Goal: Information Seeking & Learning: Check status

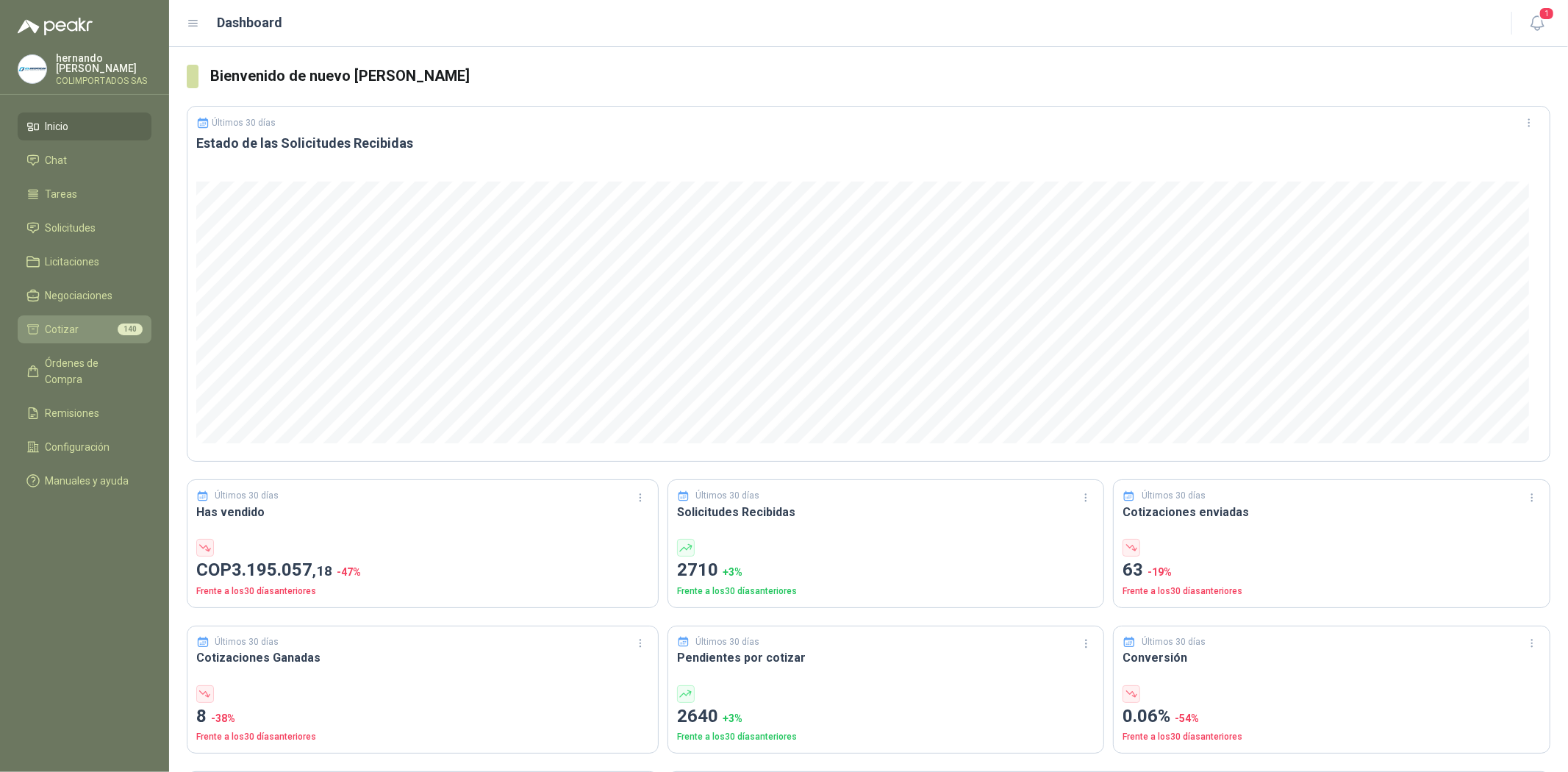
click at [82, 328] on li "Cotizar 140" at bounding box center [85, 330] width 116 height 17
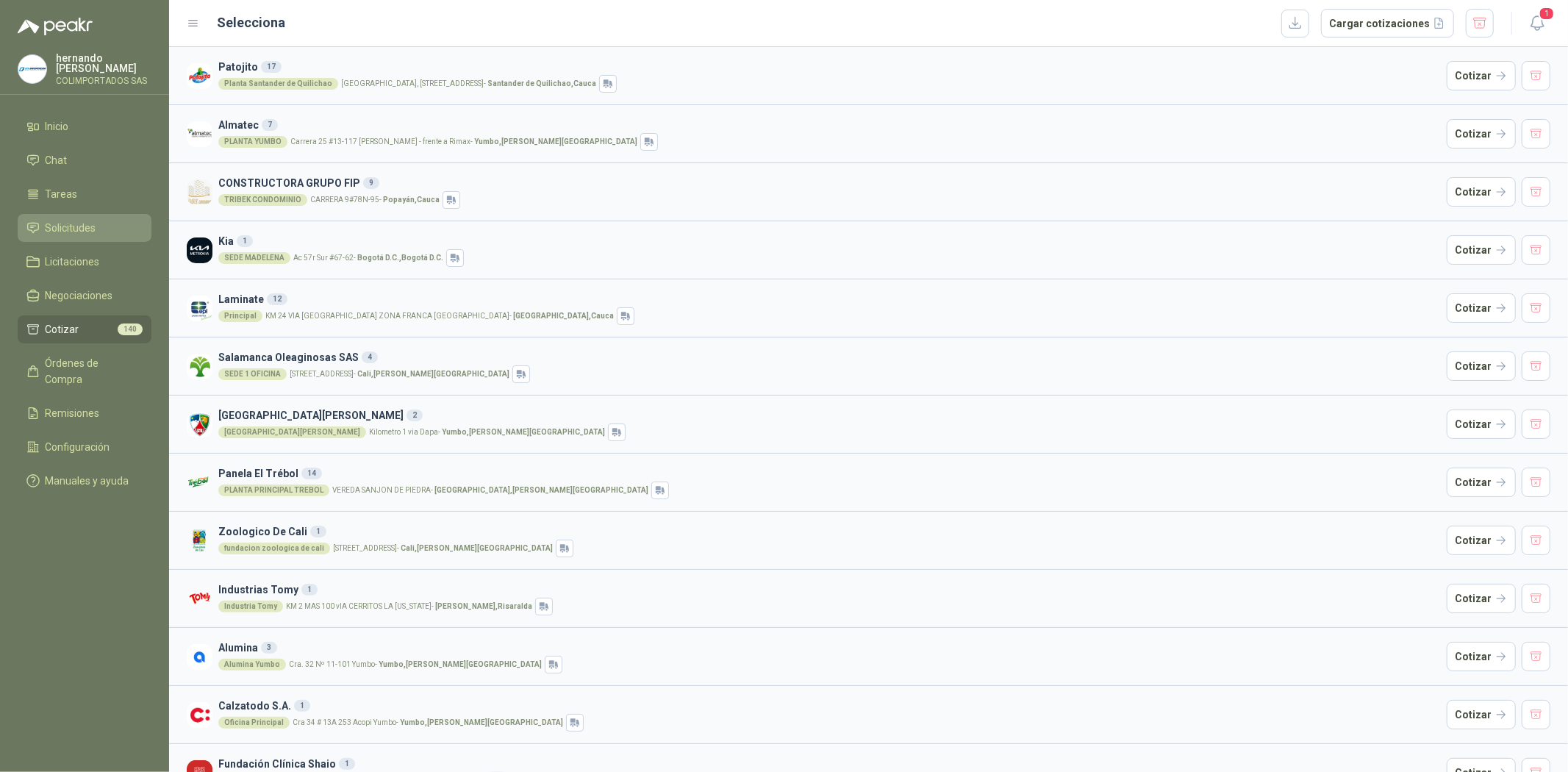
click at [63, 226] on span "Solicitudes" at bounding box center [71, 228] width 51 height 17
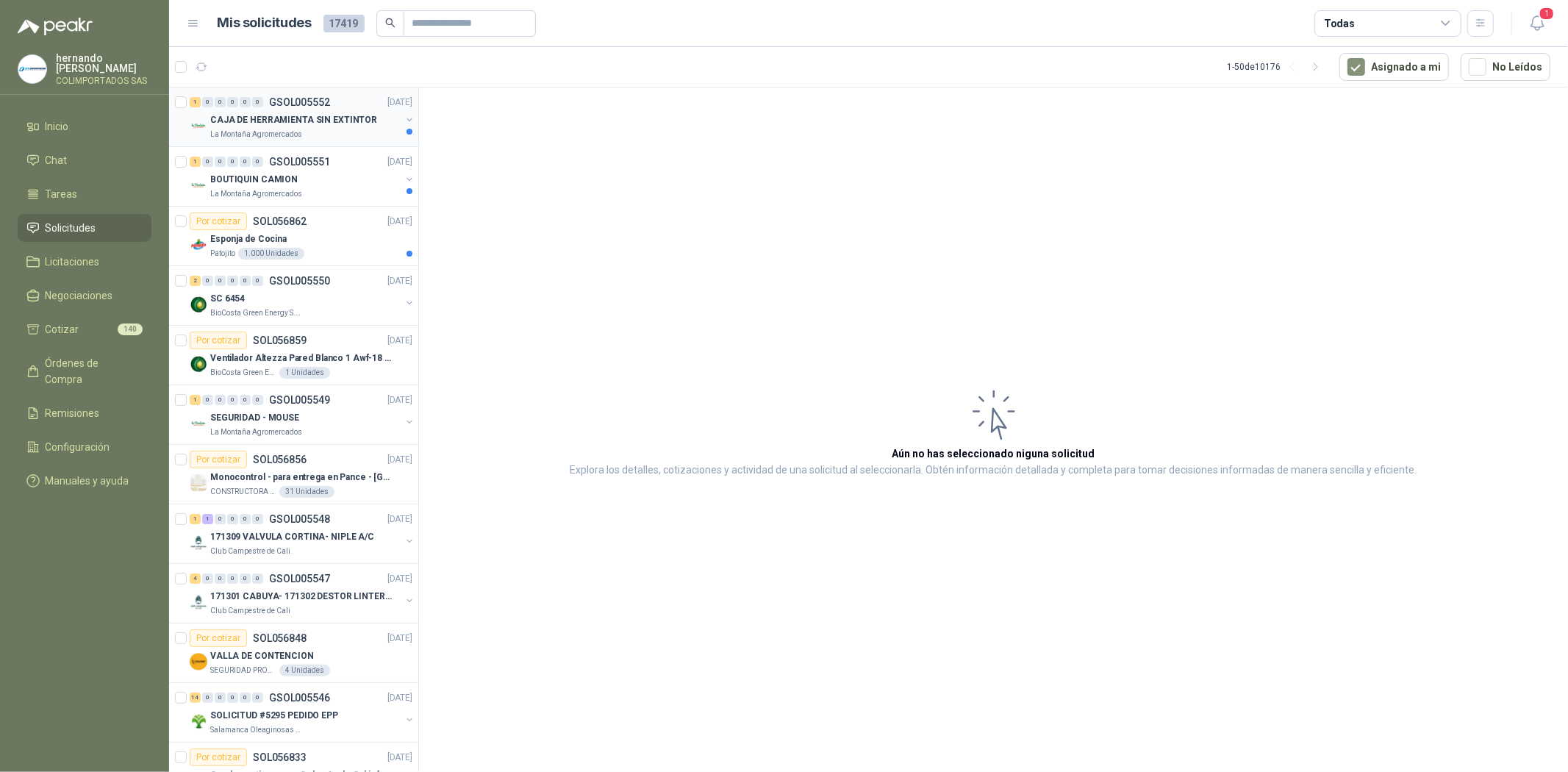
click at [259, 129] on p "La Montaña Agromercados" at bounding box center [256, 134] width 92 height 12
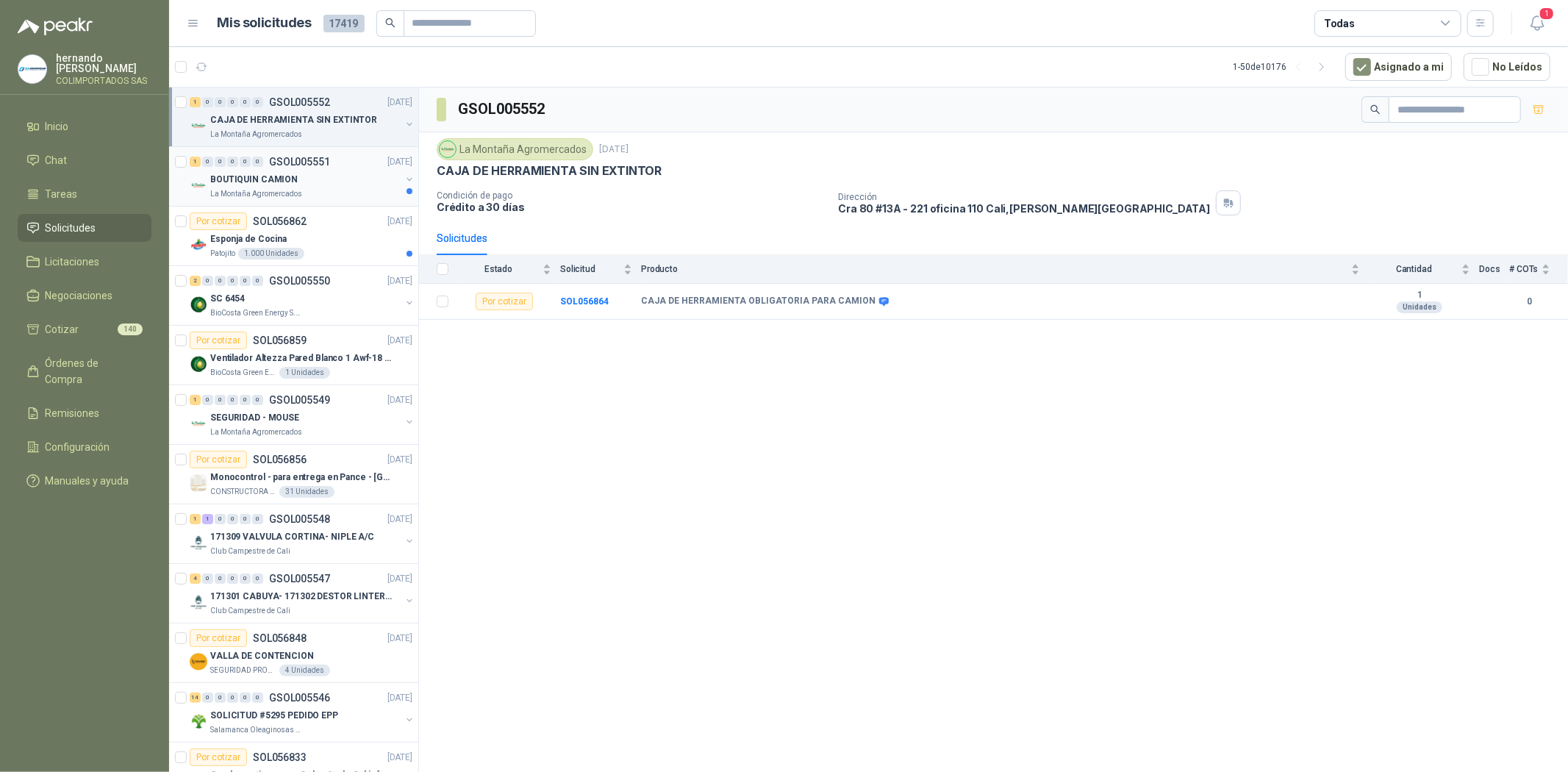
click at [272, 186] on p "BOUTIQUIN CAMION" at bounding box center [254, 179] width 87 height 14
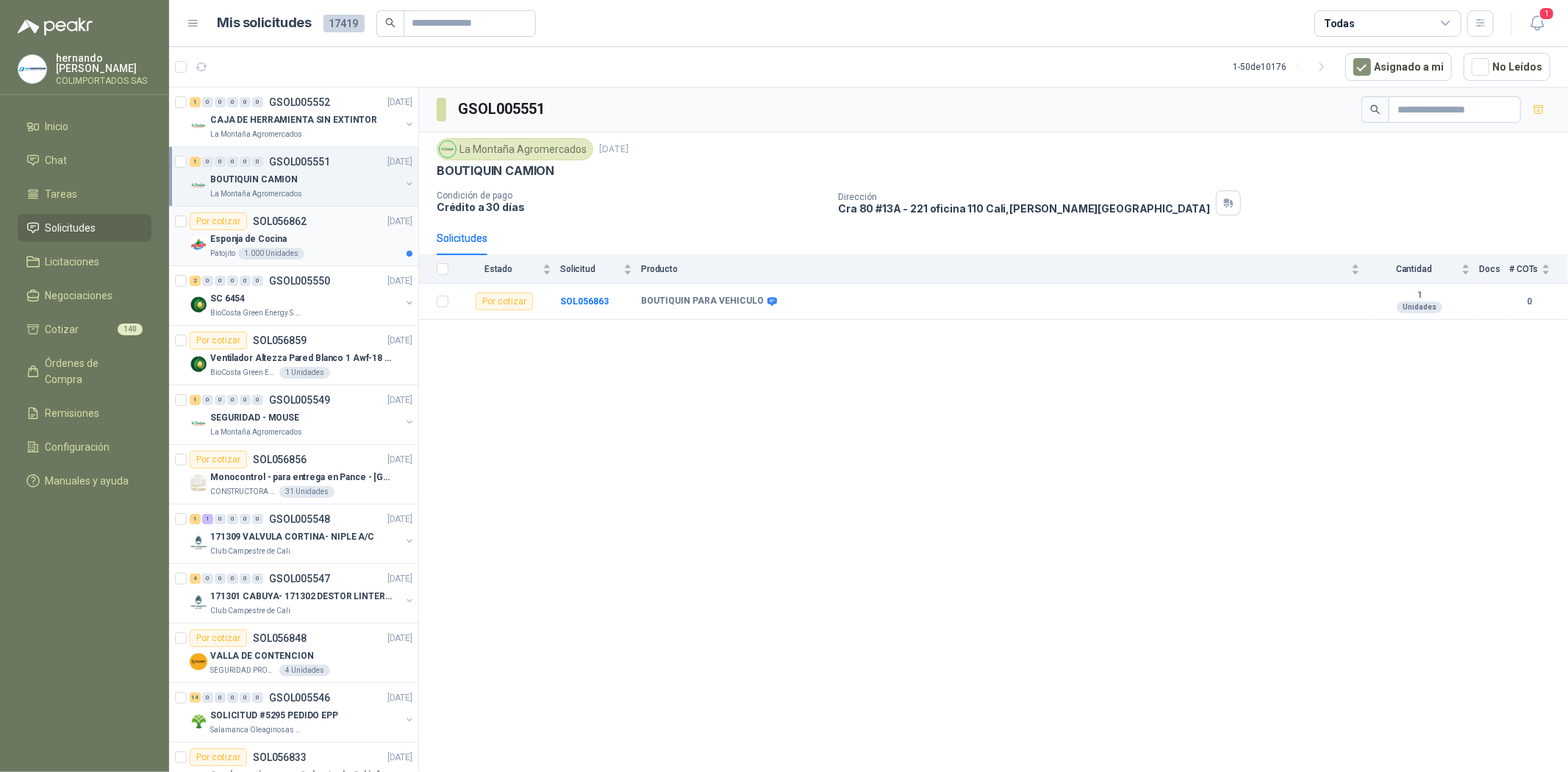
click at [268, 223] on p "SOL056862" at bounding box center [279, 221] width 53 height 10
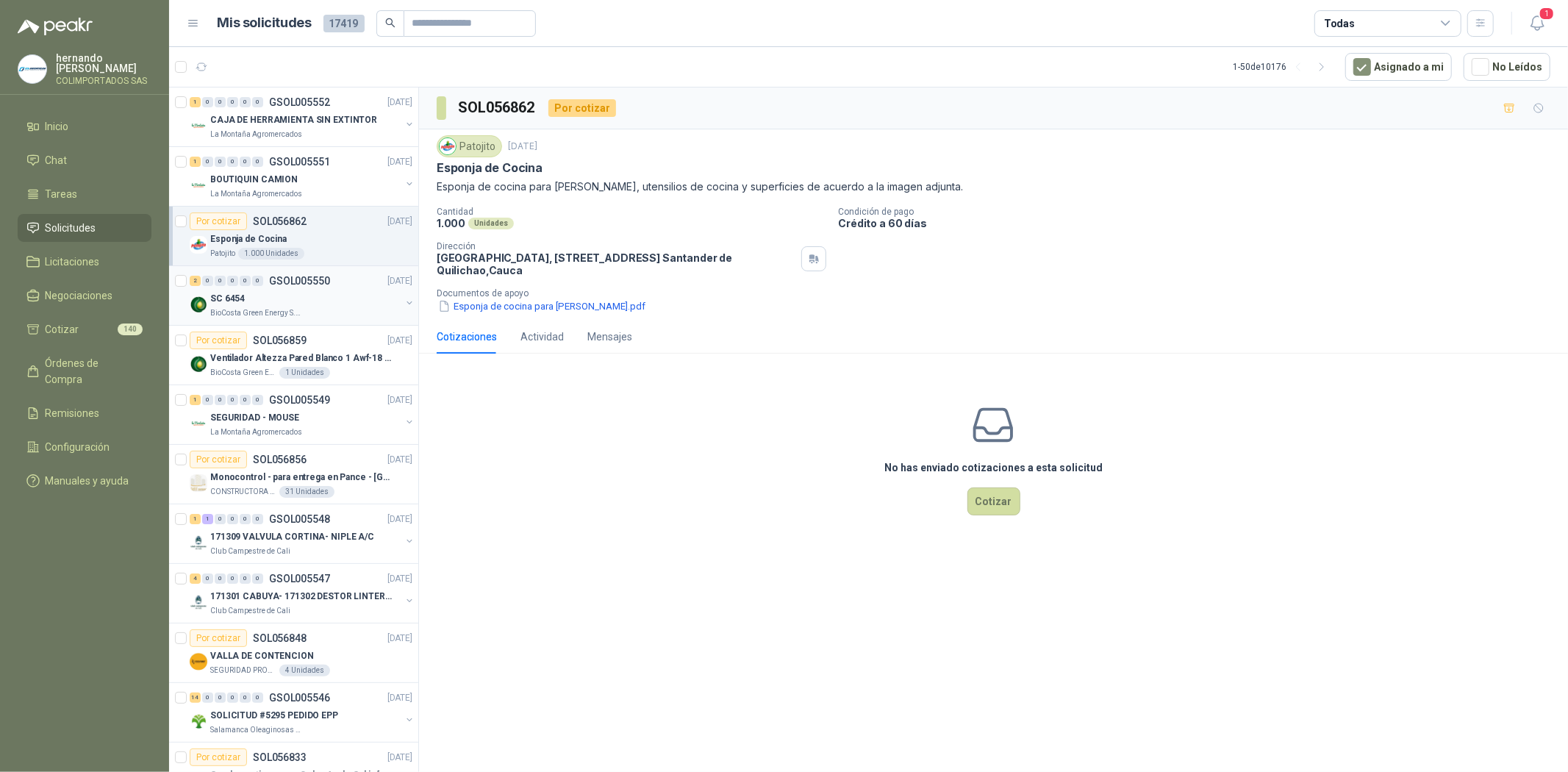
click at [260, 294] on div "SC 6454" at bounding box center [305, 298] width 190 height 17
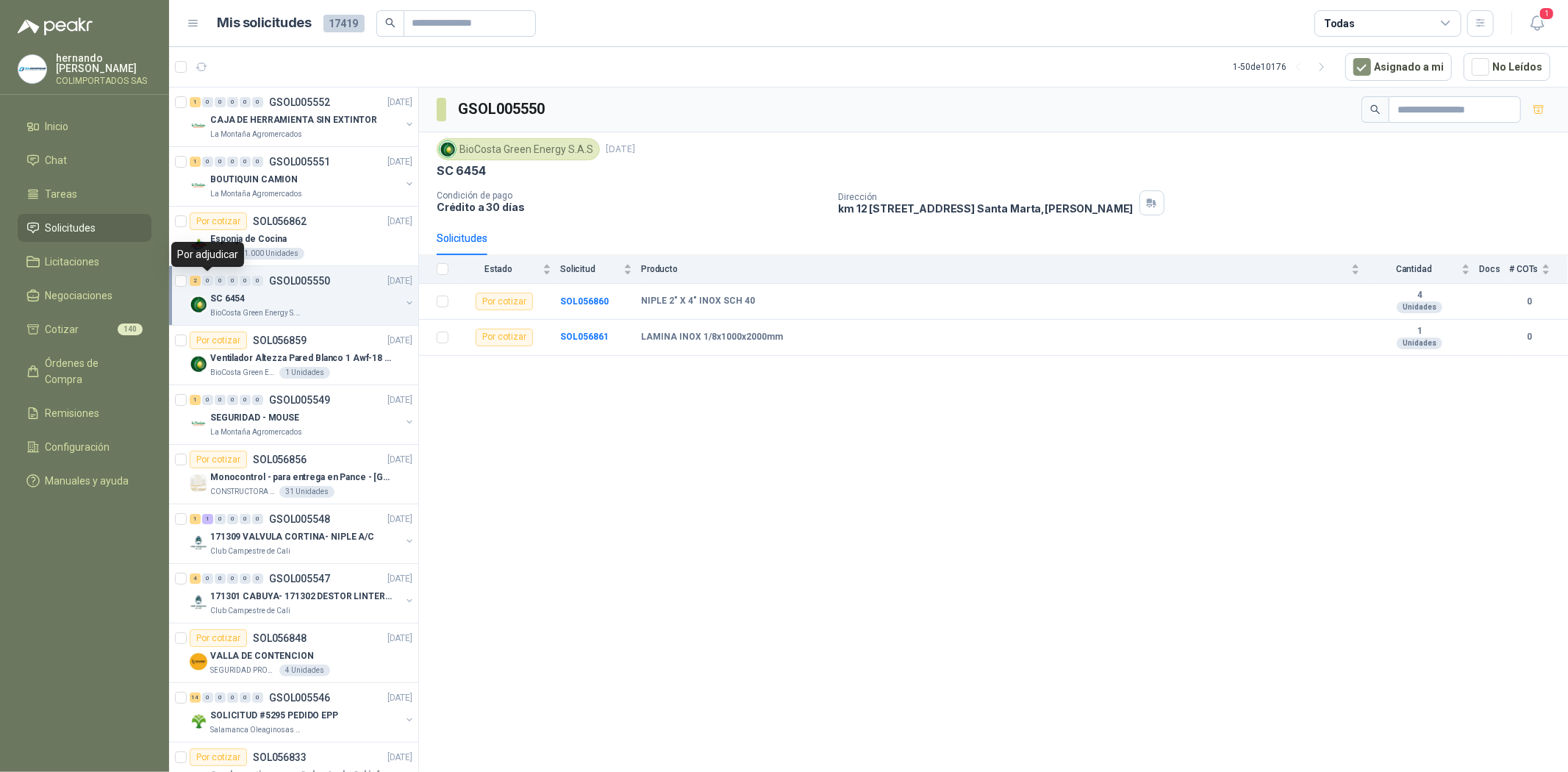
click at [207, 280] on div "0" at bounding box center [208, 280] width 11 height 10
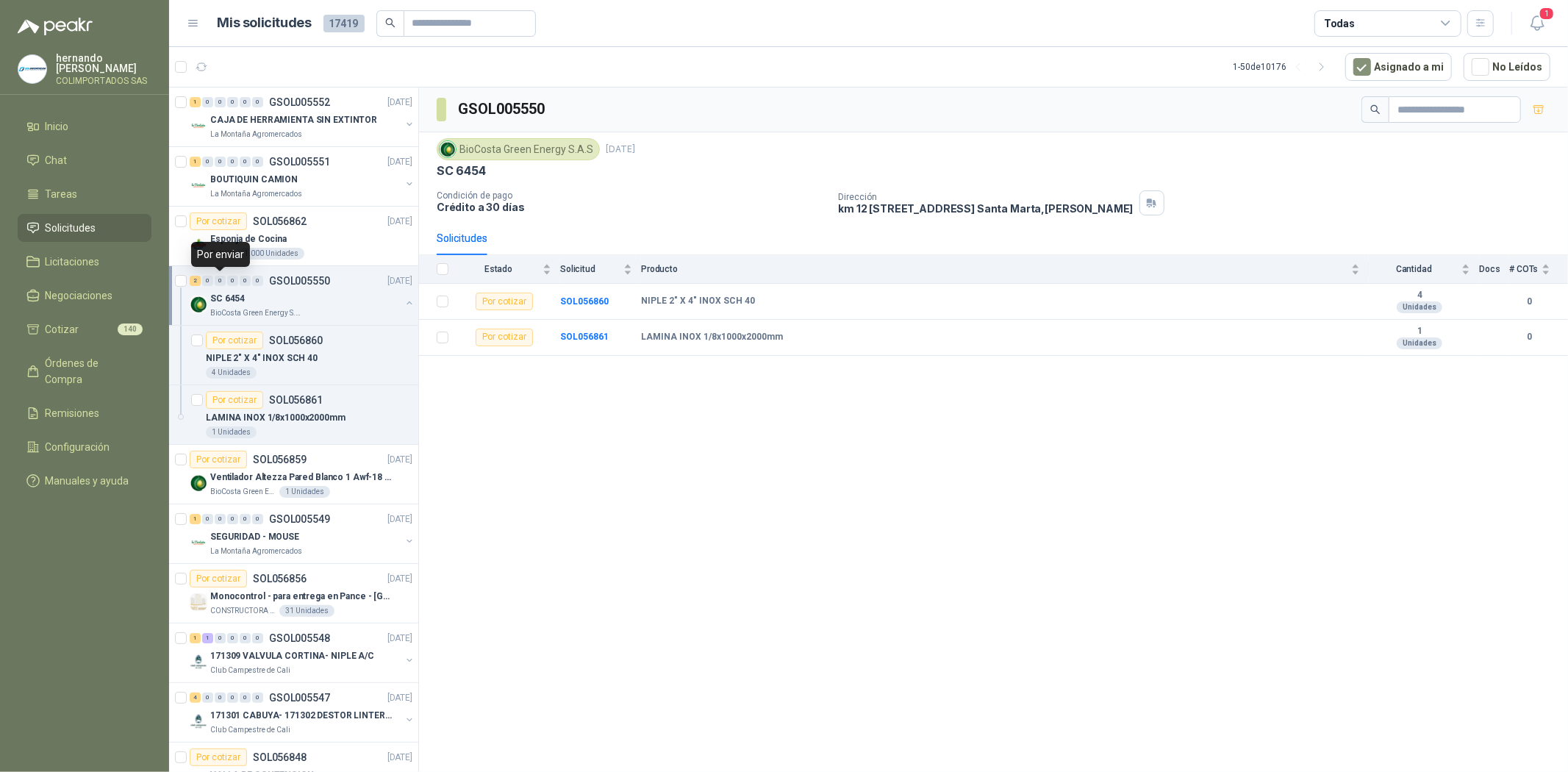
click at [222, 282] on div "0" at bounding box center [221, 280] width 11 height 10
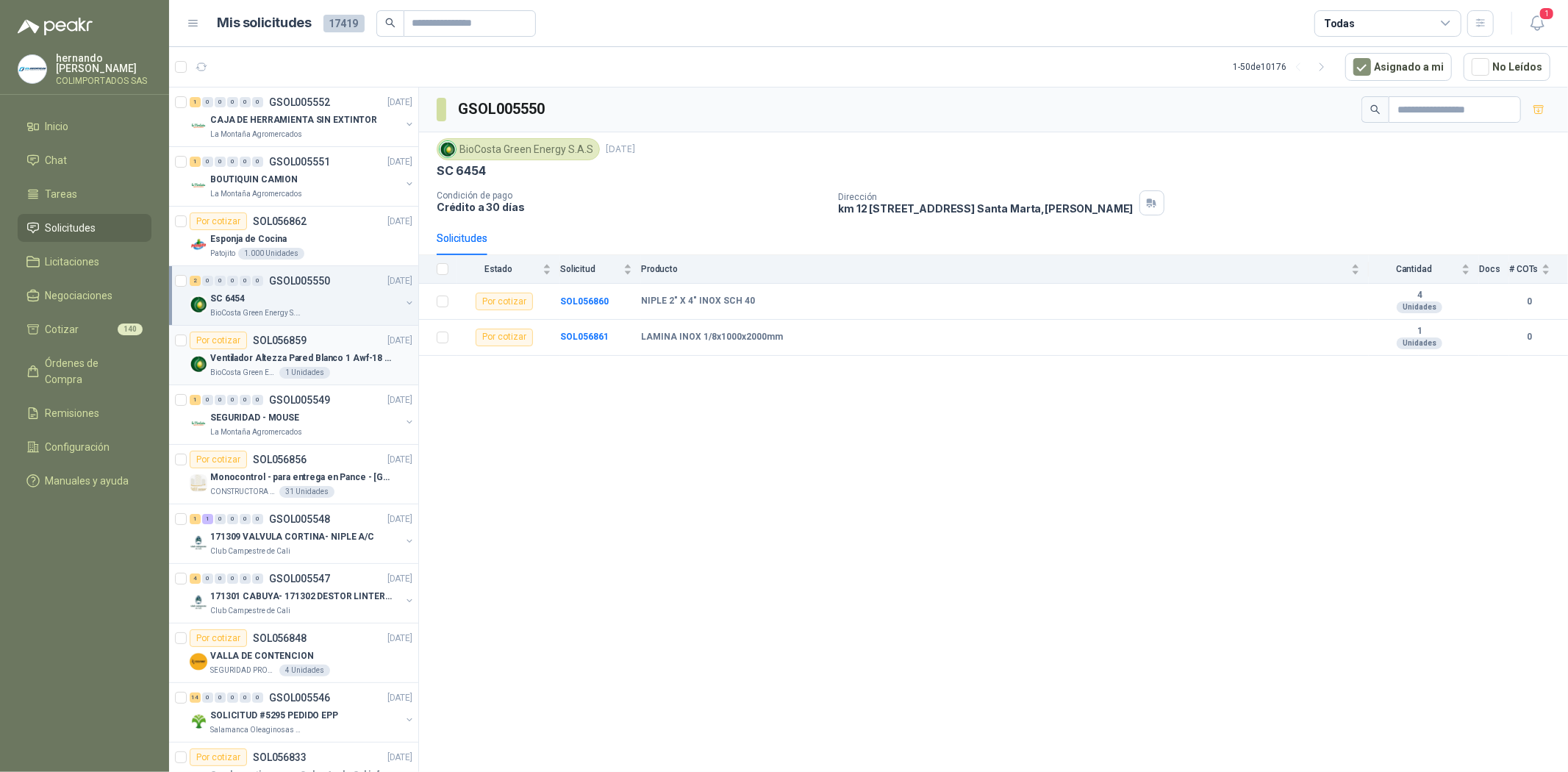
click at [254, 372] on p "BioCosta Green Energy S.A.S" at bounding box center [244, 372] width 66 height 12
